Goal: Task Accomplishment & Management: Manage account settings

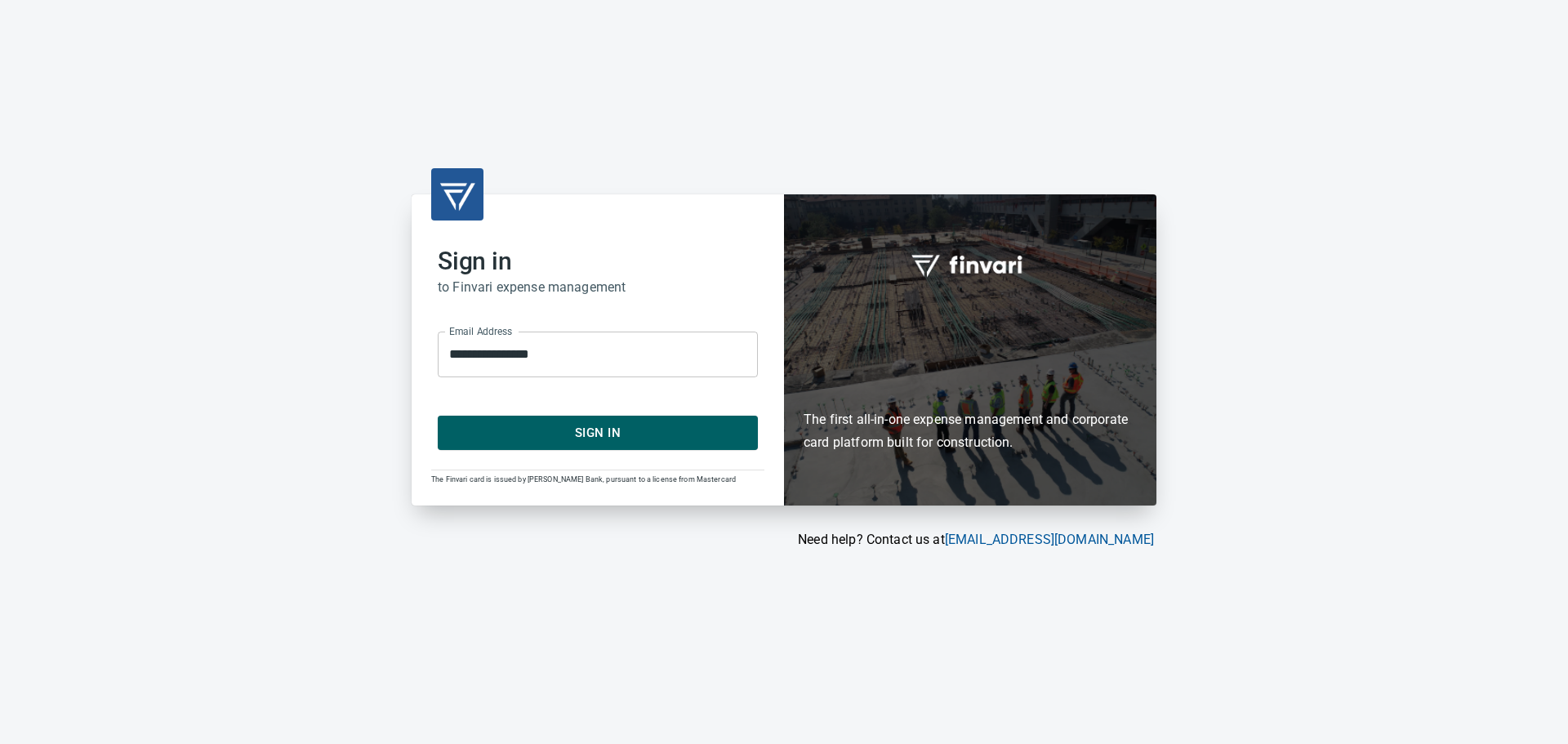
click at [694, 442] on span "Sign In" at bounding box center [597, 432] width 284 height 21
